Goal: Obtain resource: Obtain resource

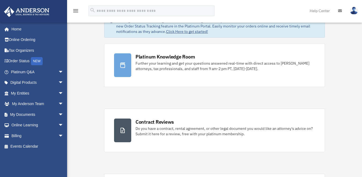
scroll to position [27, 0]
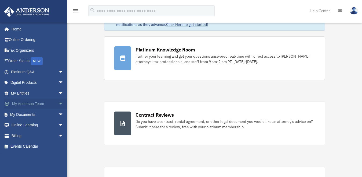
click at [58, 102] on span "arrow_drop_down" at bounding box center [63, 103] width 11 height 11
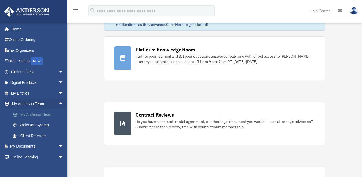
click at [39, 114] on link "My Anderson Team" at bounding box center [40, 114] width 64 height 11
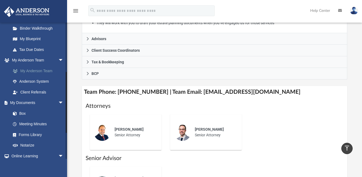
scroll to position [107, 0]
click at [27, 112] on link "Box" at bounding box center [40, 112] width 64 height 11
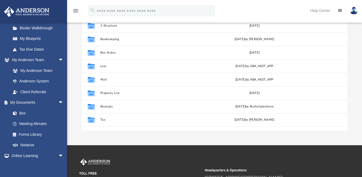
scroll to position [83, 0]
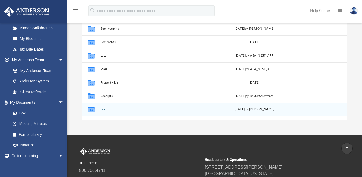
click at [91, 110] on icon "grid" at bounding box center [91, 110] width 7 height 4
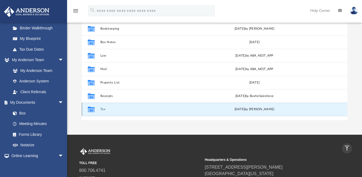
click at [91, 110] on icon "grid" at bounding box center [91, 110] width 7 height 4
click at [109, 109] on button "Tax" at bounding box center [150, 108] width 101 height 3
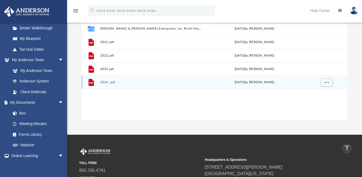
click at [91, 82] on icon "grid" at bounding box center [91, 82] width 5 height 7
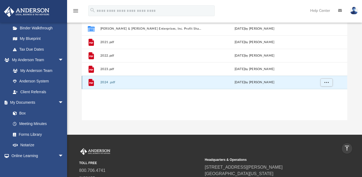
drag, startPoint x: 144, startPoint y: 76, endPoint x: 149, endPoint y: 79, distance: 5.9
click at [149, 79] on div "File 2024 .pdf Tue Feb 11 2025 by Jordan Ochs" at bounding box center [215, 81] width 266 height 13
drag, startPoint x: 85, startPoint y: 81, endPoint x: 107, endPoint y: 80, distance: 21.8
click at [107, 80] on div "File 2024 .pdf Tue Feb 11 2025 by Jordan Ochs" at bounding box center [215, 81] width 266 height 13
click at [102, 83] on button "2024 .pdf" at bounding box center [150, 82] width 101 height 3
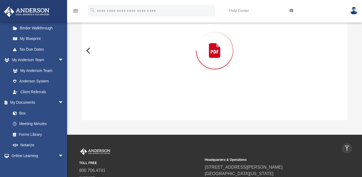
scroll to position [50, 0]
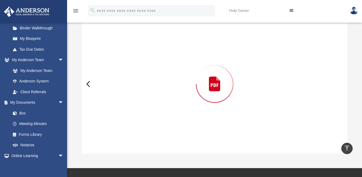
click at [102, 83] on div "Preview" at bounding box center [215, 83] width 266 height 139
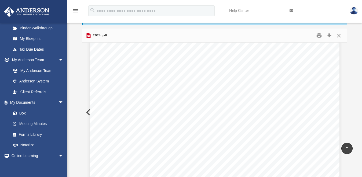
scroll to position [27, 0]
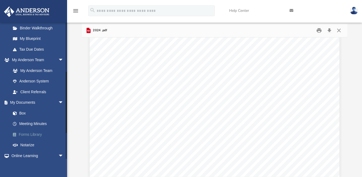
click at [35, 134] on link "Forms Library" at bounding box center [40, 134] width 64 height 11
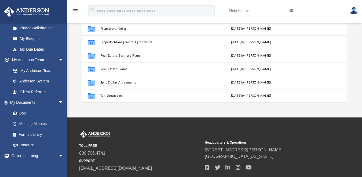
scroll to position [91, 0]
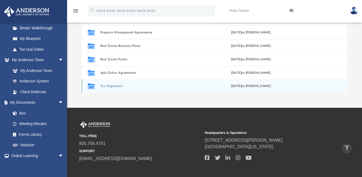
click at [110, 84] on button "Tax Organizers" at bounding box center [149, 85] width 99 height 3
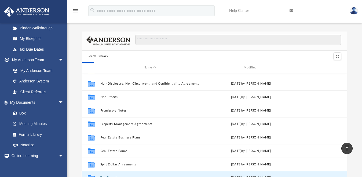
scroll to position [0, 0]
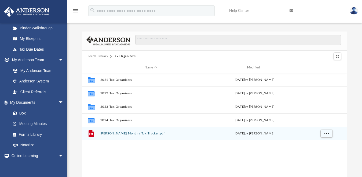
click at [125, 132] on button "[PERSON_NAME] Monthly Tax Tracker.pdf" at bounding box center [150, 133] width 101 height 3
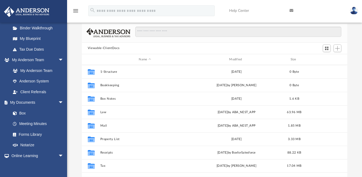
scroll to position [118, 261]
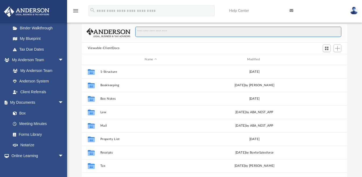
click at [160, 32] on input "Search files and folders" at bounding box center [238, 32] width 206 height 10
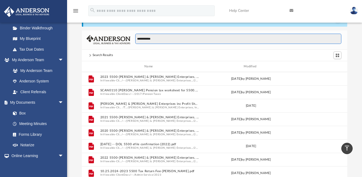
scroll to position [0, 0]
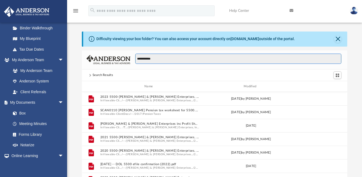
click at [147, 57] on input "**********" at bounding box center [238, 58] width 206 height 10
type input "**********"
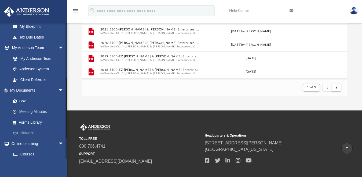
scroll to position [110, 0]
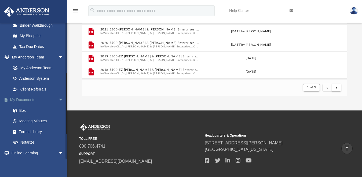
click at [58, 98] on span "arrow_drop_down" at bounding box center [63, 99] width 11 height 11
click at [58, 98] on span "arrow_drop_up" at bounding box center [63, 99] width 11 height 11
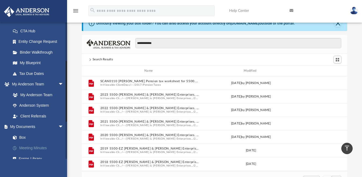
scroll to position [0, 0]
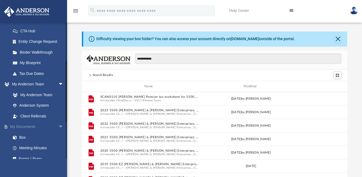
click at [29, 127] on link "My Documents arrow_drop_down" at bounding box center [38, 126] width 68 height 11
click at [58, 124] on span "arrow_drop_down" at bounding box center [63, 126] width 11 height 11
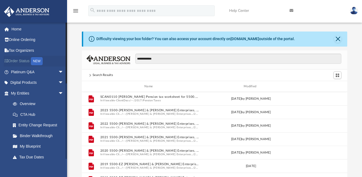
click at [39, 62] on div "NEW" at bounding box center [37, 61] width 12 height 8
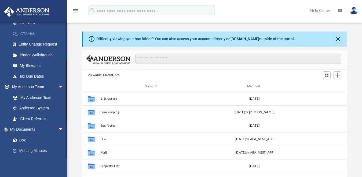
scroll to position [107, 0]
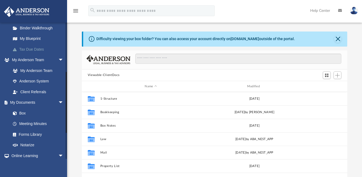
click at [29, 46] on link "Tax Due Dates" at bounding box center [40, 49] width 64 height 11
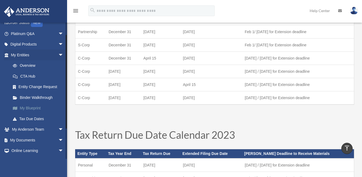
scroll to position [4, 0]
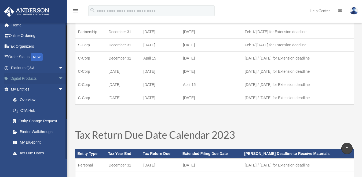
click at [58, 76] on span "arrow_drop_down" at bounding box center [63, 78] width 11 height 11
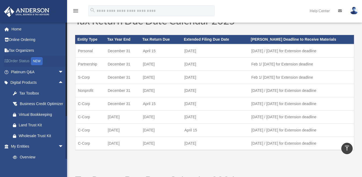
scroll to position [0, 0]
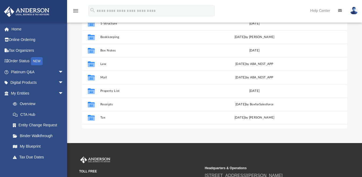
scroll to position [81, 0]
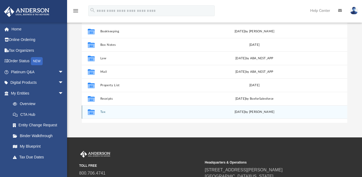
click at [90, 114] on icon "grid" at bounding box center [91, 112] width 7 height 6
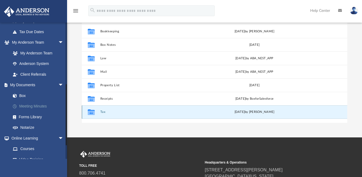
scroll to position [134, 0]
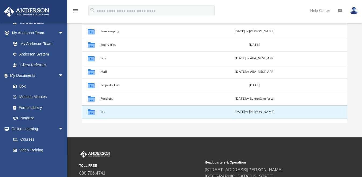
click at [116, 114] on div "Collaborated Folder Tax [DATE] by [PERSON_NAME]" at bounding box center [215, 111] width 266 height 13
click at [102, 111] on button "Tax" at bounding box center [150, 111] width 101 height 3
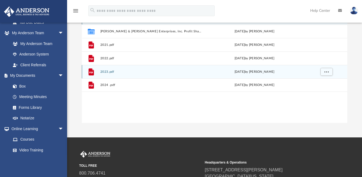
scroll to position [54, 0]
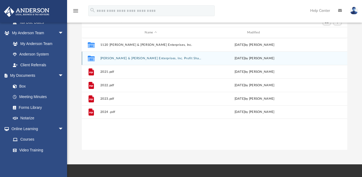
click at [119, 57] on button "[PERSON_NAME] & [PERSON_NAME] Enterprises, Inc. Profit Sharing Plan" at bounding box center [150, 57] width 101 height 3
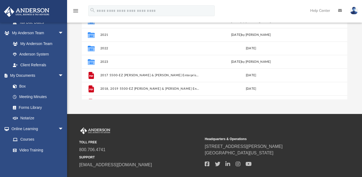
scroll to position [107, 0]
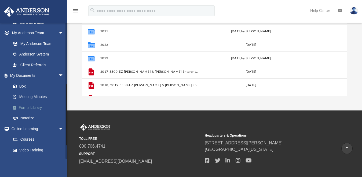
click at [36, 106] on link "Forms Library" at bounding box center [40, 107] width 64 height 11
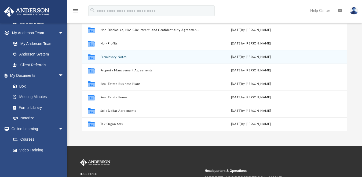
scroll to position [54, 0]
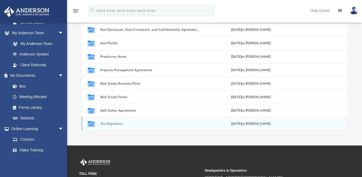
click at [119, 124] on button "Tax Organizers" at bounding box center [149, 123] width 99 height 3
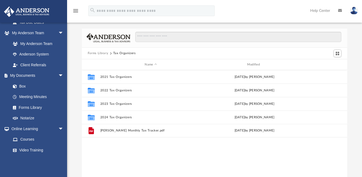
scroll to position [0, 0]
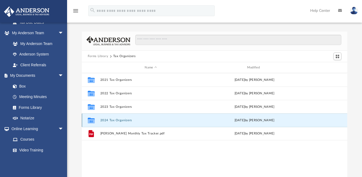
click at [117, 121] on button "2024 Tax Organizers" at bounding box center [150, 119] width 101 height 3
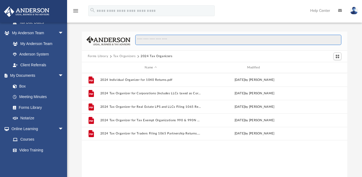
click at [160, 39] on input "Search files and folders" at bounding box center [238, 40] width 206 height 10
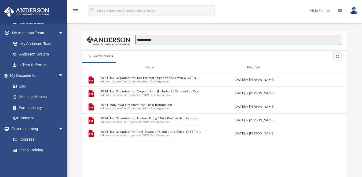
type input "**********"
